Goal: Task Accomplishment & Management: Manage account settings

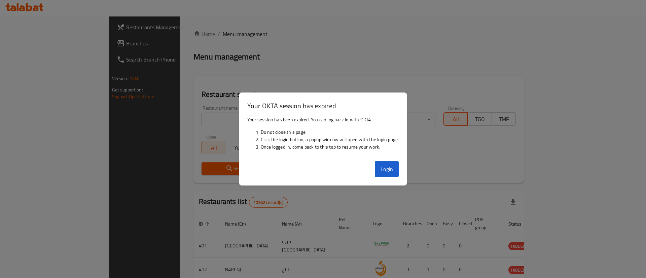
click at [385, 175] on button "Login" at bounding box center [387, 169] width 24 height 16
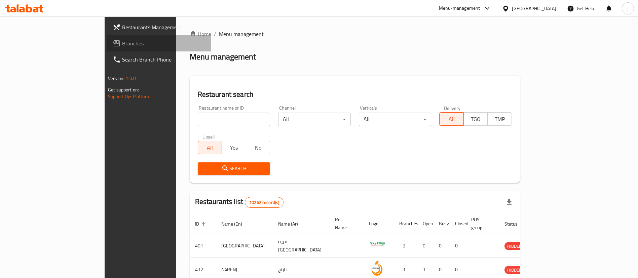
click at [107, 49] on link "Branches" at bounding box center [159, 43] width 104 height 16
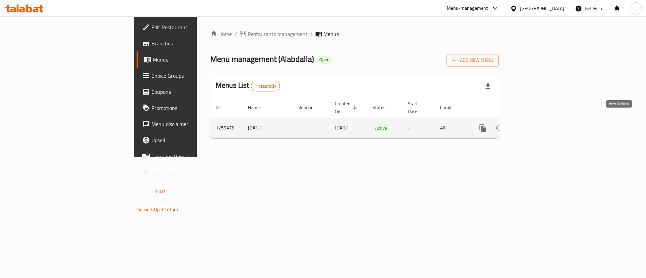
click at [535, 124] on icon "enhanced table" at bounding box center [531, 128] width 8 height 8
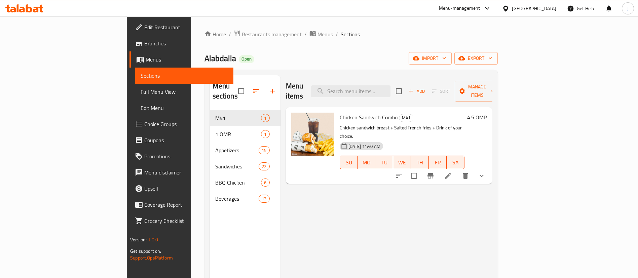
click at [487, 113] on h6 "4.5 OMR" at bounding box center [477, 117] width 20 height 9
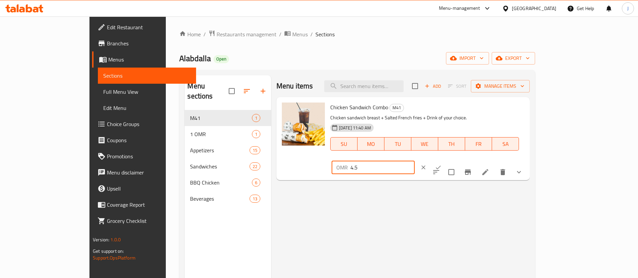
click at [415, 161] on input "4.5" at bounding box center [382, 167] width 64 height 13
type input "4.6"
click at [441, 166] on icon "ok" at bounding box center [438, 168] width 5 height 4
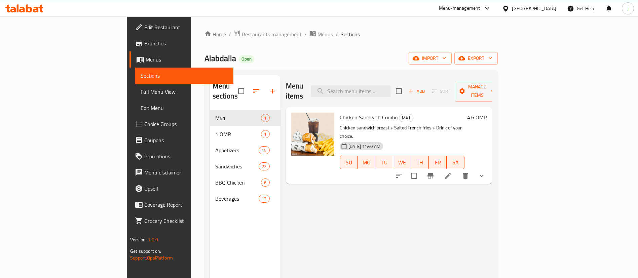
click at [487, 113] on h6 "4.6 OMR" at bounding box center [477, 117] width 20 height 9
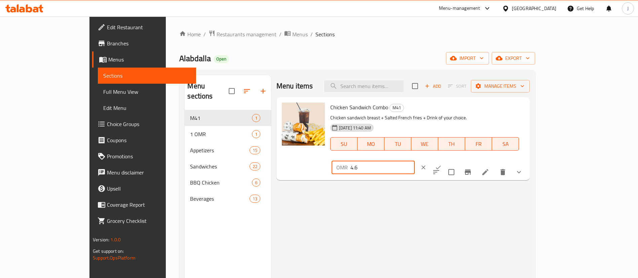
click at [415, 161] on input "4.6" at bounding box center [382, 167] width 64 height 13
type input "4.5"
click at [445, 160] on button "ok" at bounding box center [438, 167] width 15 height 15
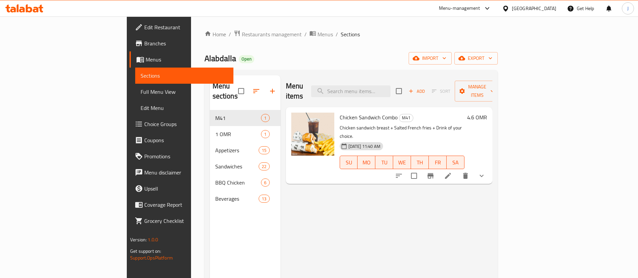
click at [353, 229] on div "Menu items Add Sort Manage items Chicken Sandwich Combo M41 Chicken sandwich br…" at bounding box center [386, 214] width 212 height 278
click at [452, 172] on icon at bounding box center [448, 176] width 8 height 8
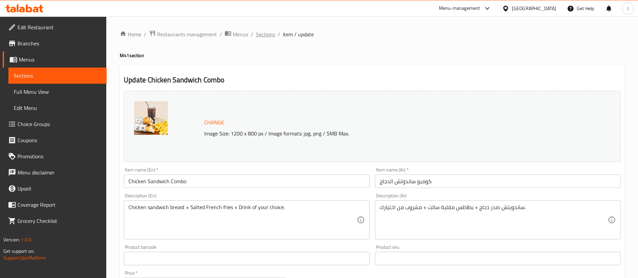
click at [268, 33] on span "Sections" at bounding box center [265, 34] width 19 height 8
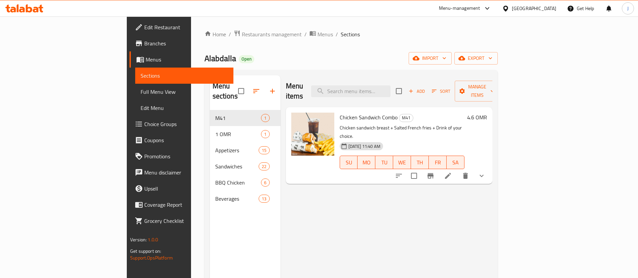
click at [487, 113] on h6 "4.6 OMR" at bounding box center [477, 117] width 20 height 9
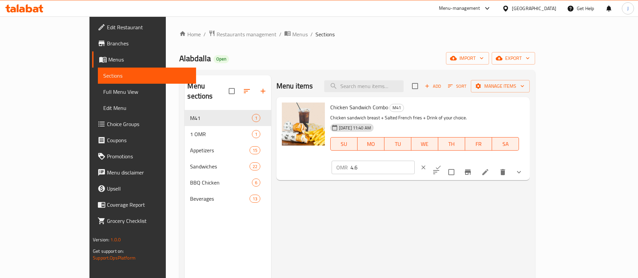
click at [415, 161] on input "4.6" at bounding box center [382, 167] width 64 height 13
type input "4.5"
click at [441, 164] on icon "ok" at bounding box center [438, 167] width 7 height 7
